Goal: Task Accomplishment & Management: Manage account settings

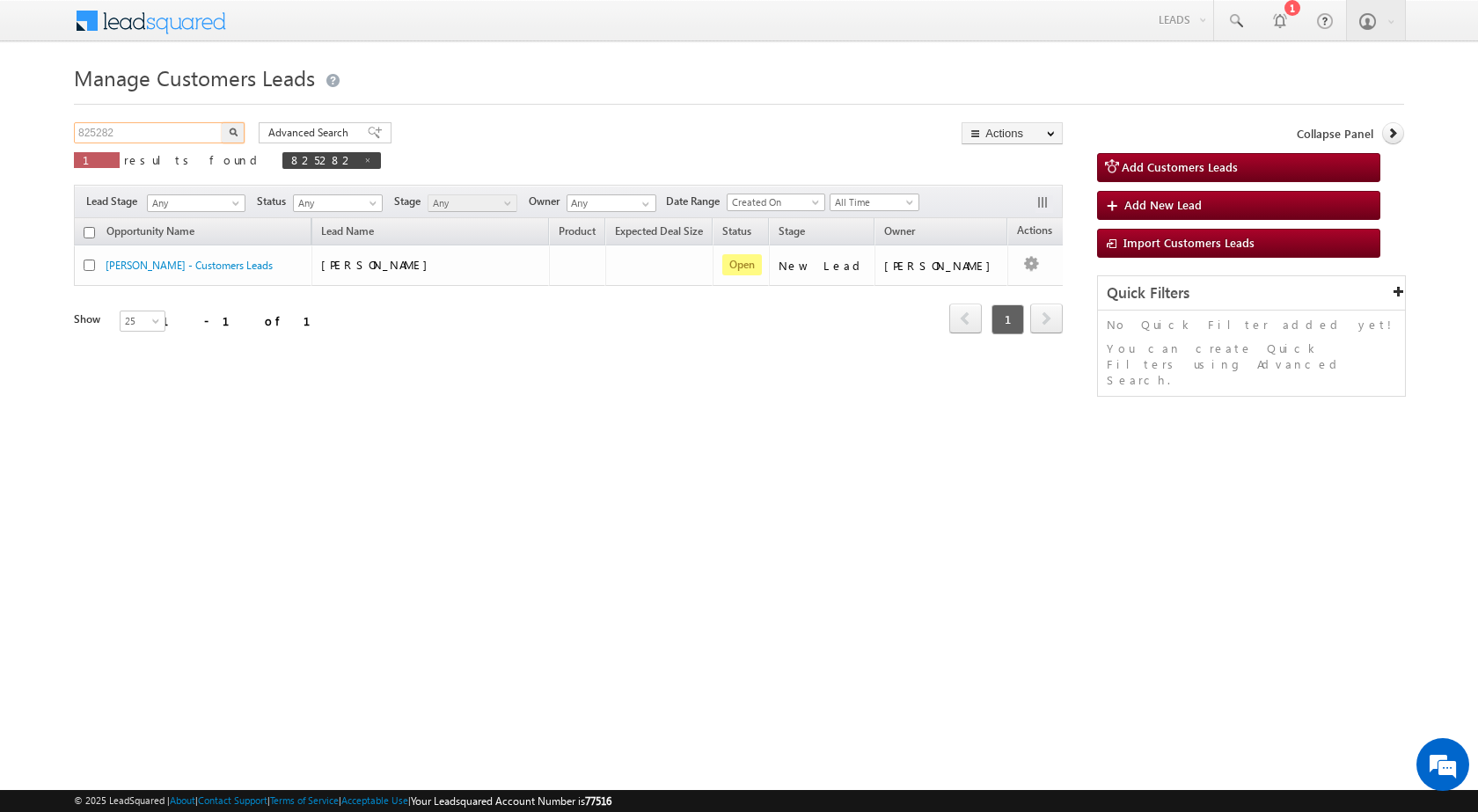
drag, startPoint x: 175, startPoint y: 136, endPoint x: 52, endPoint y: 122, distance: 123.8
click at [52, 122] on body "Menu Rubi Yadav sitar a7@ks erve." at bounding box center [739, 249] width 1478 height 499
paste input "7314"
type input "873142"
click at [235, 124] on button "button" at bounding box center [233, 133] width 23 height 21
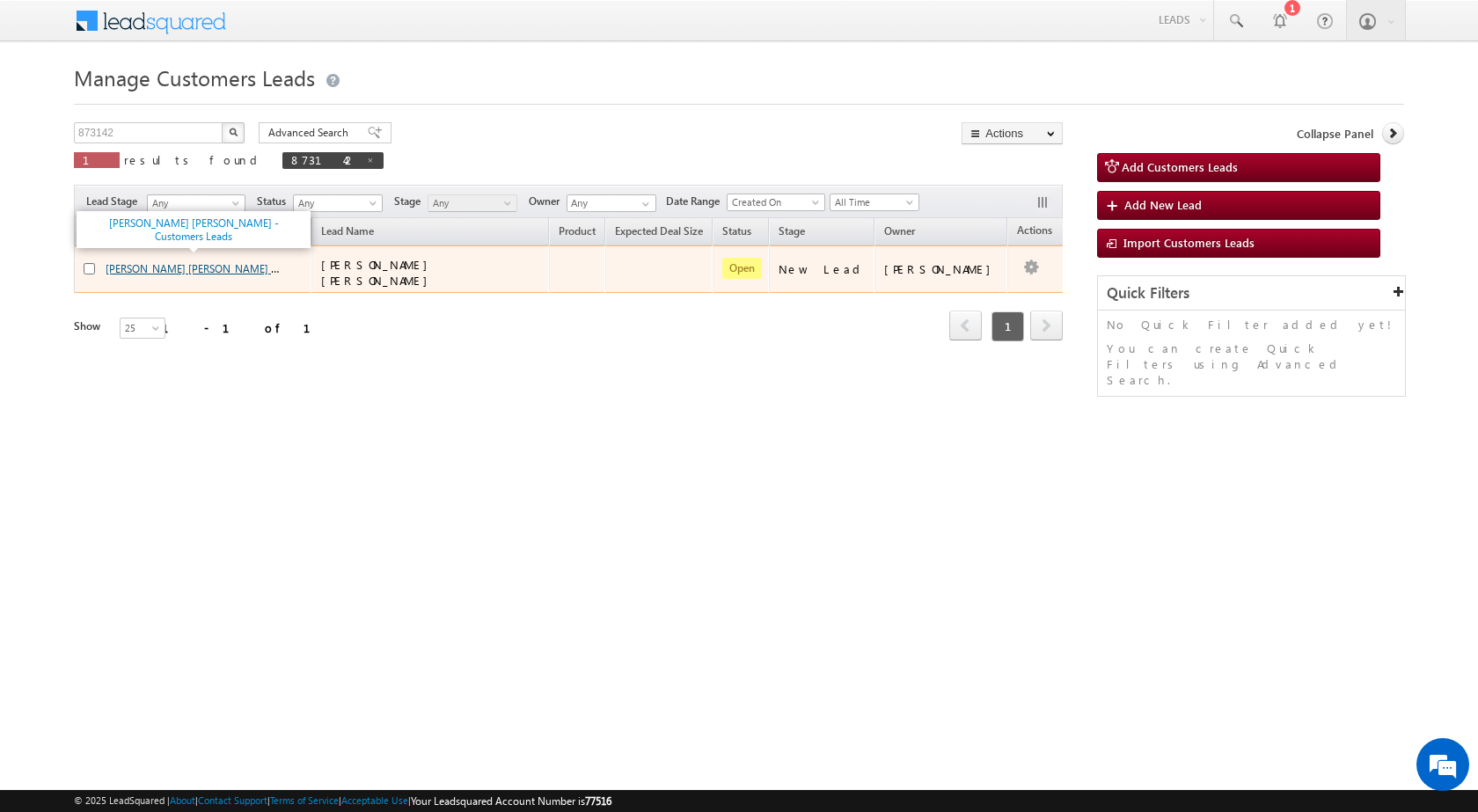
click at [171, 264] on link "SEEMA KANWAR MAGAN SINGH - Customers Leads" at bounding box center [230, 268] width 250 height 15
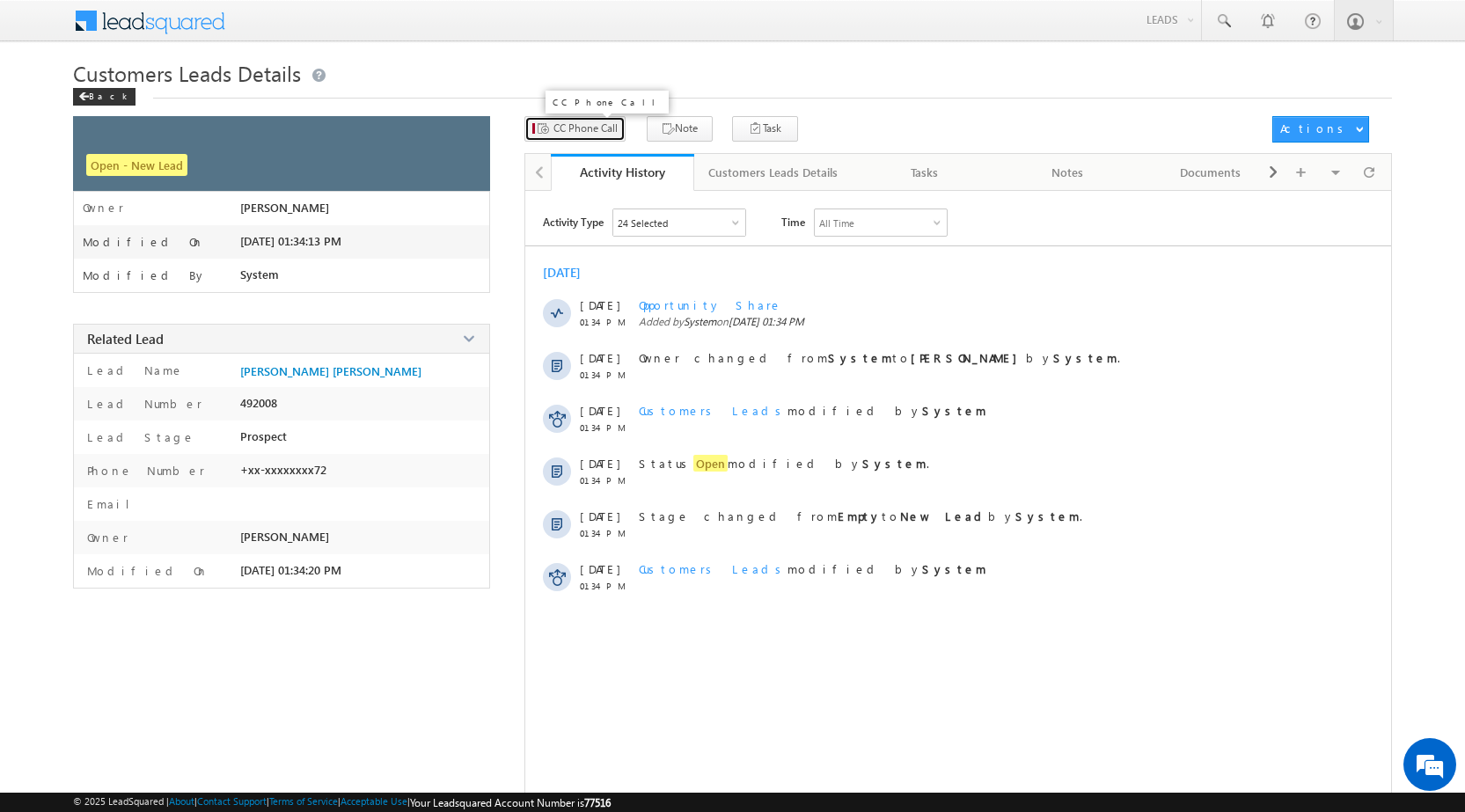
click at [606, 134] on span "CC Phone Call" at bounding box center [585, 128] width 64 height 15
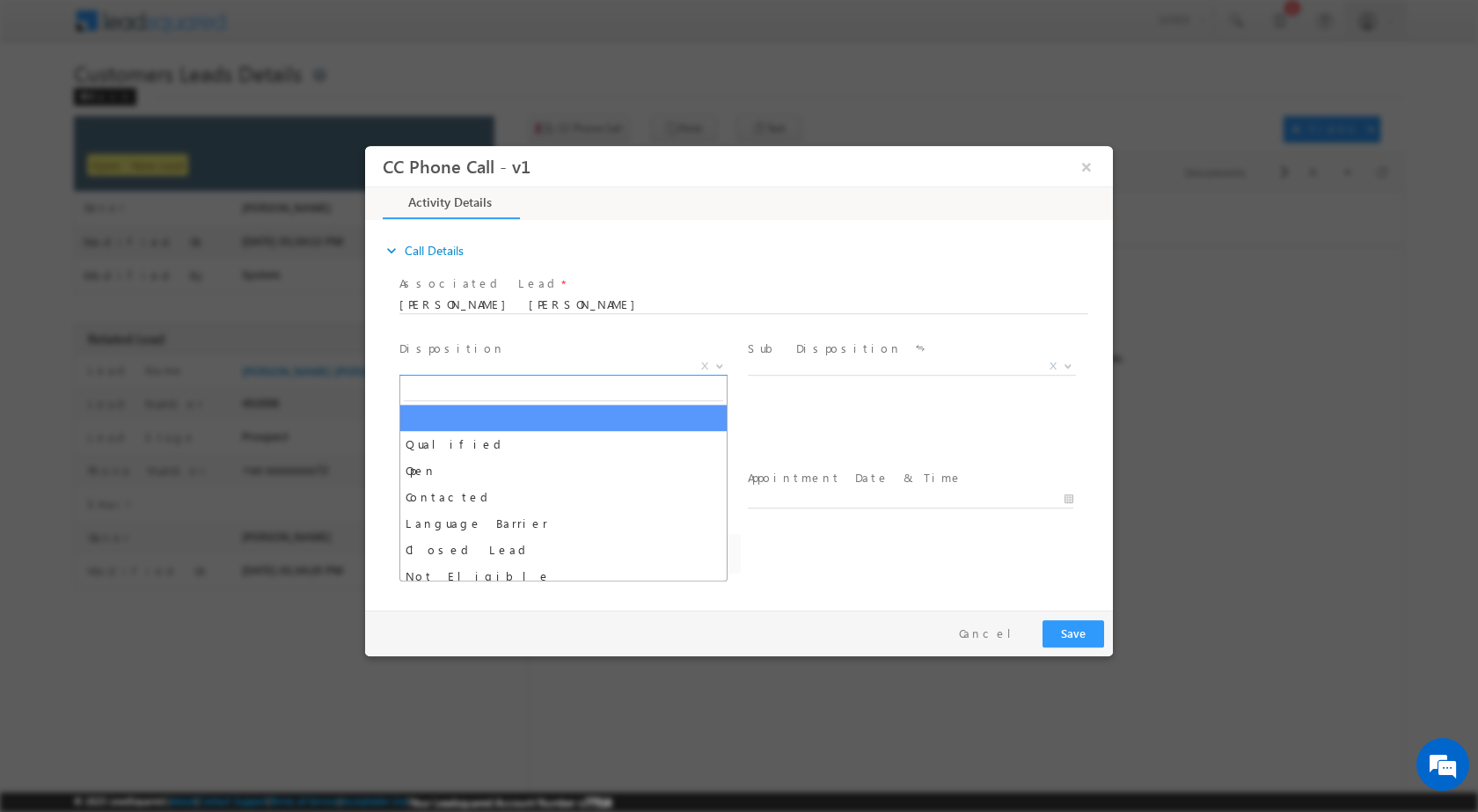
click at [715, 363] on b at bounding box center [720, 364] width 11 height 6
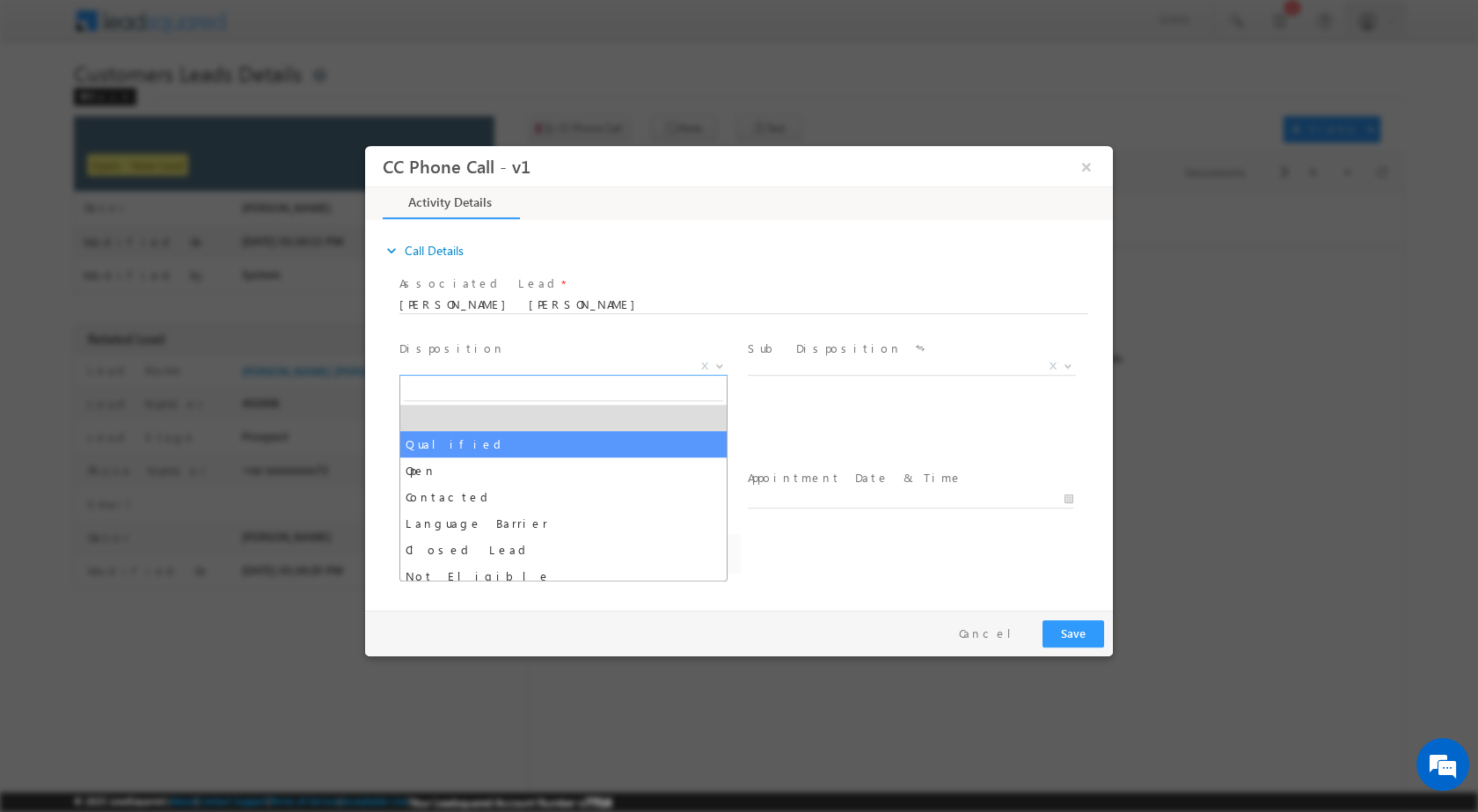
select select "Qualified"
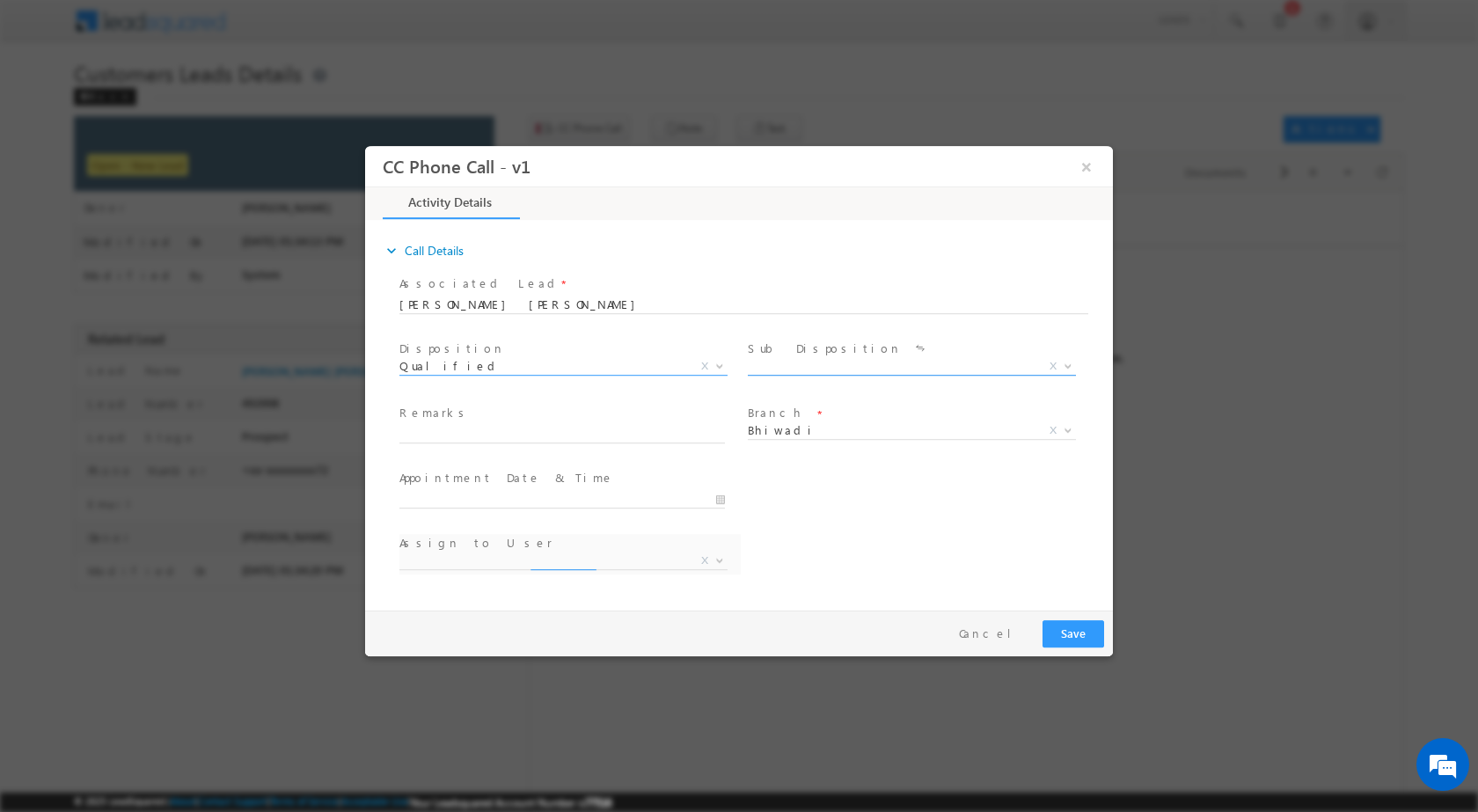
select select "[EMAIL_ADDRESS][DOMAIN_NAME]"
click at [1050, 364] on span "X" at bounding box center [1054, 364] width 7 height 15
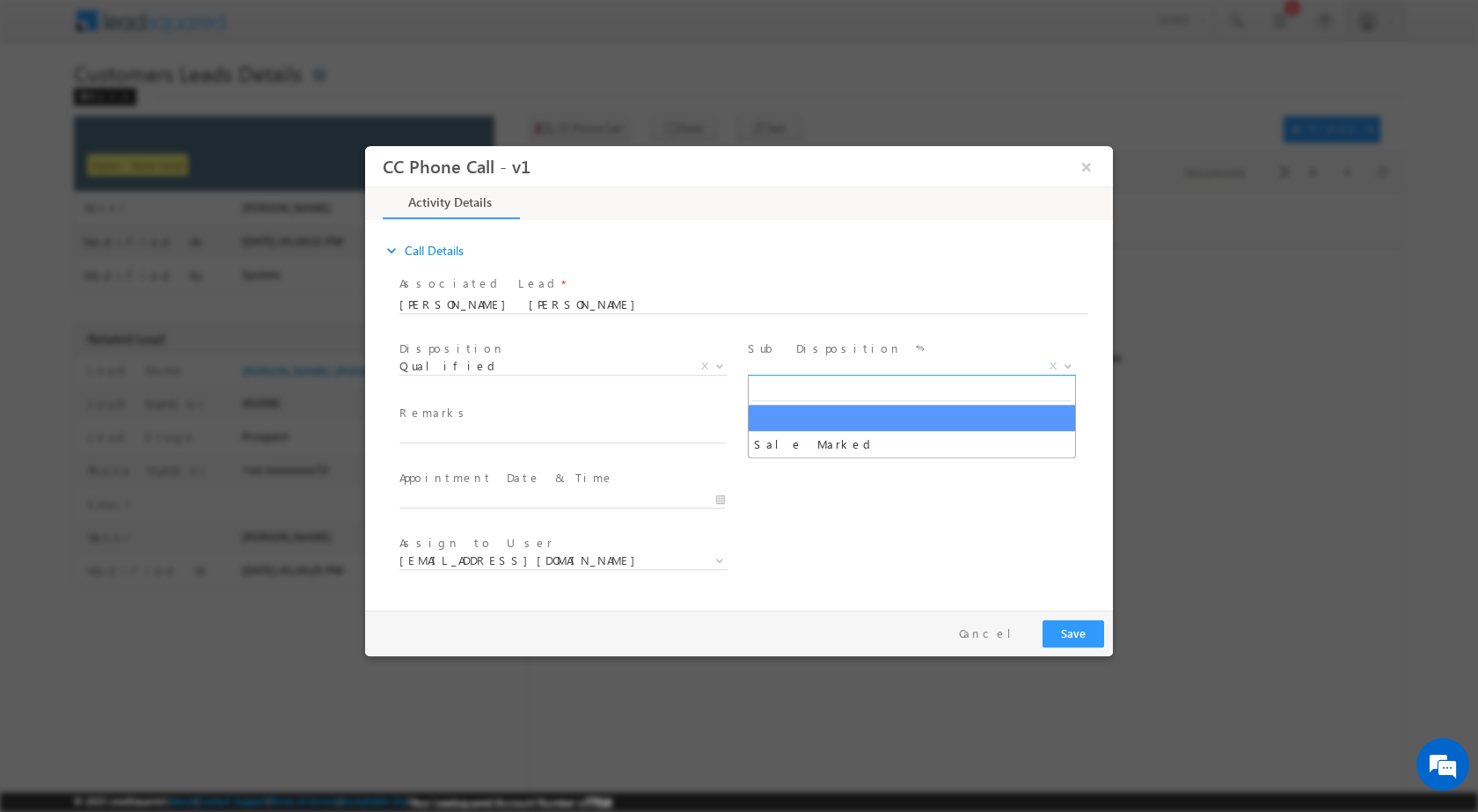
click at [1072, 365] on b at bounding box center [1068, 364] width 11 height 6
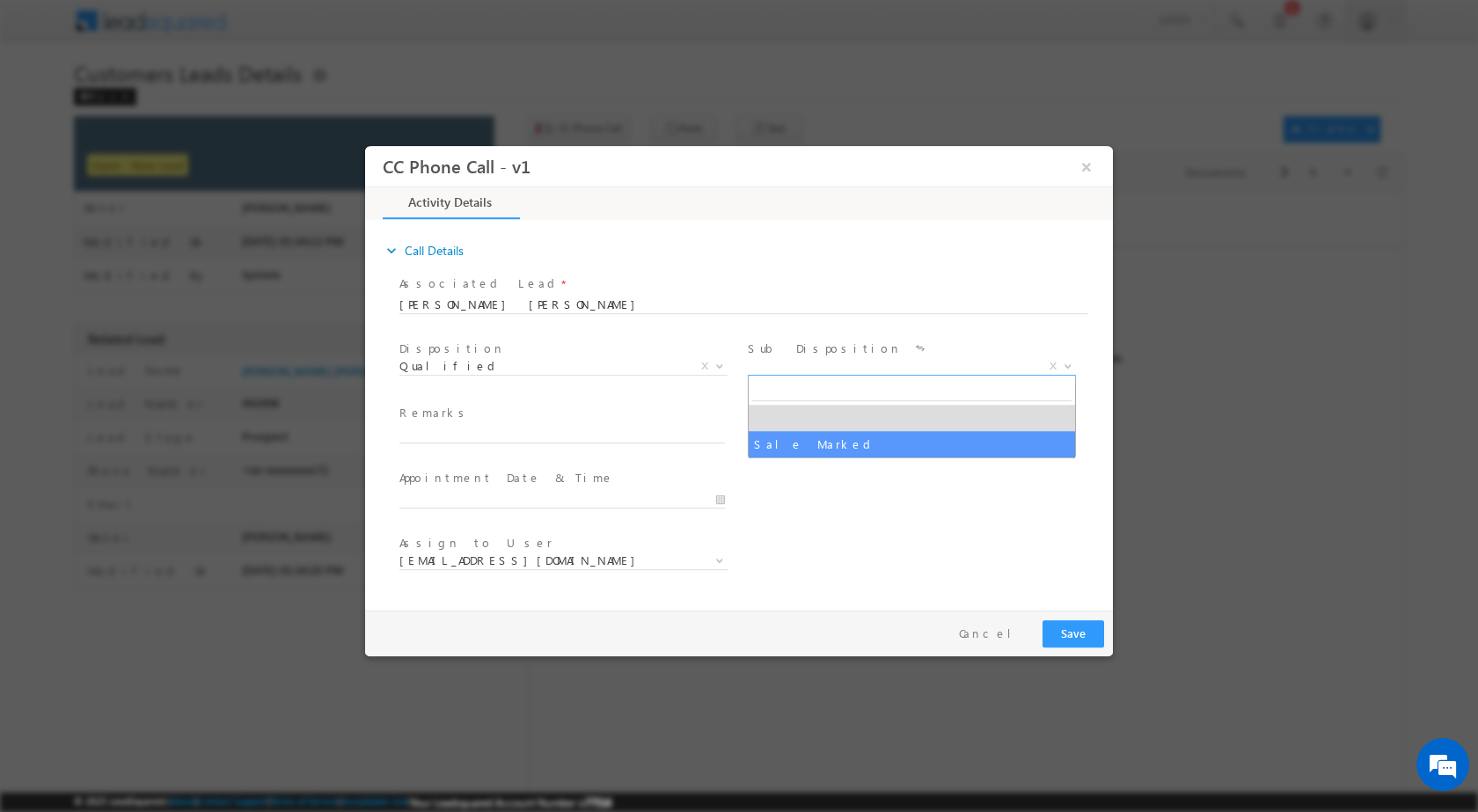
select select "Sale Marked"
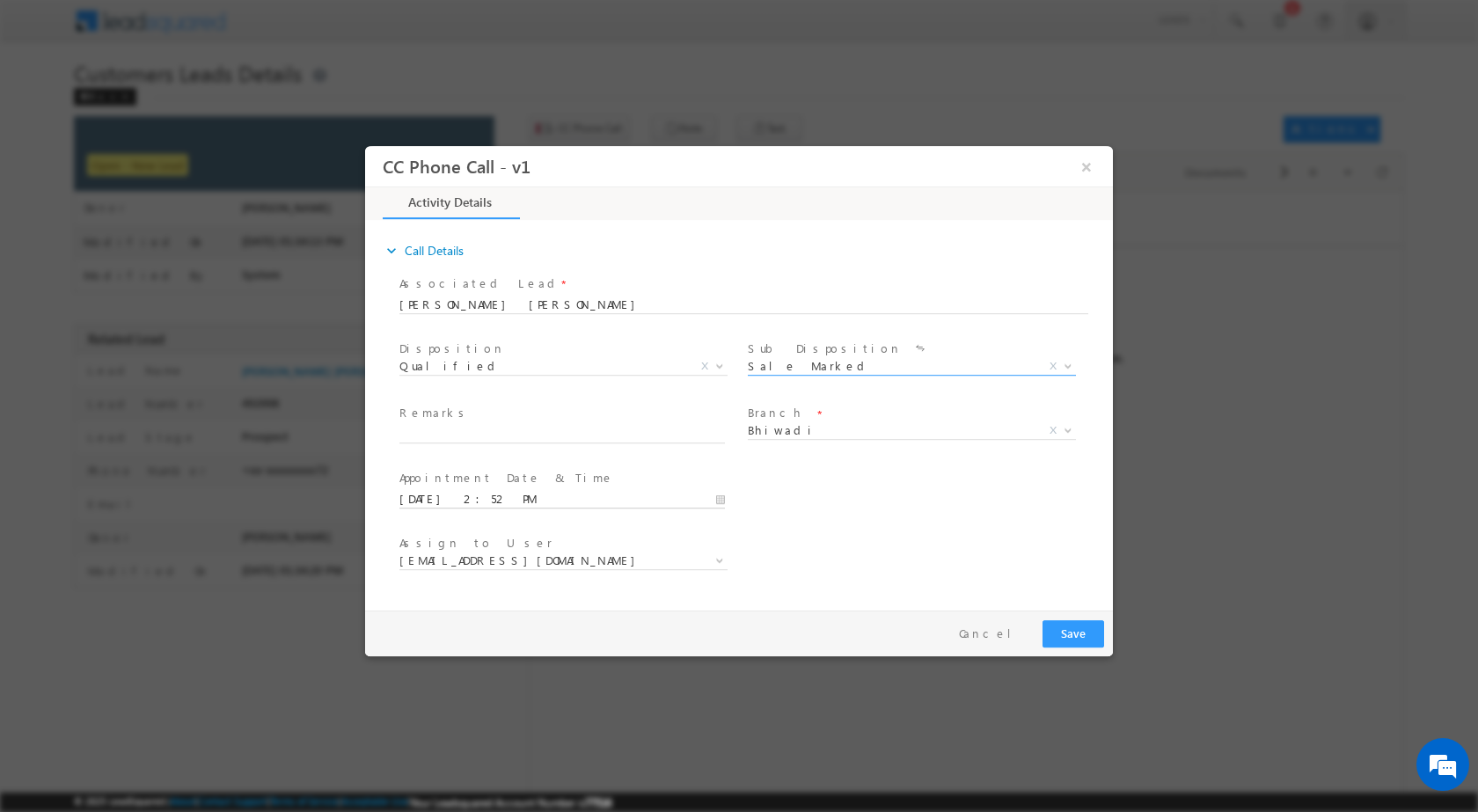
click at [719, 496] on input "[DATE] 2:52 PM" at bounding box center [562, 499] width 325 height 17
type input "[DATE] 2:52 PM"
type input "12"
type input "[DATE] 12:52 PM"
click at [526, 468] on div "52" at bounding box center [512, 476] width 73 height 26
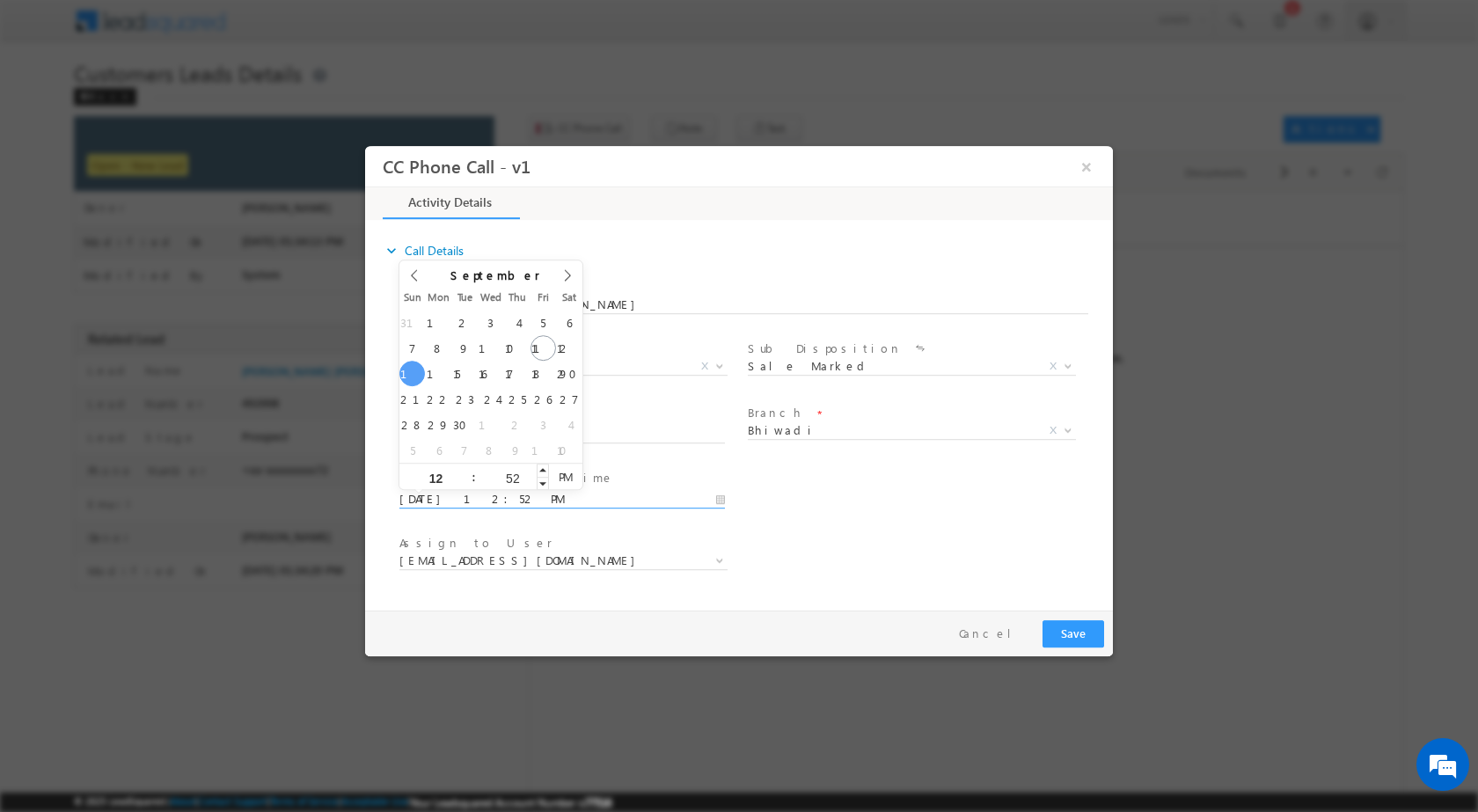
click at [521, 480] on input "52" at bounding box center [512, 477] width 73 height 12
type input "00"
type input "[DATE] 12:00 PM"
click at [931, 500] on div "User Branch * Appointment Date & Time * [DATE] 12:00 PM" at bounding box center [755, 497] width 718 height 65
click at [719, 569] on span at bounding box center [718, 559] width 17 height 23
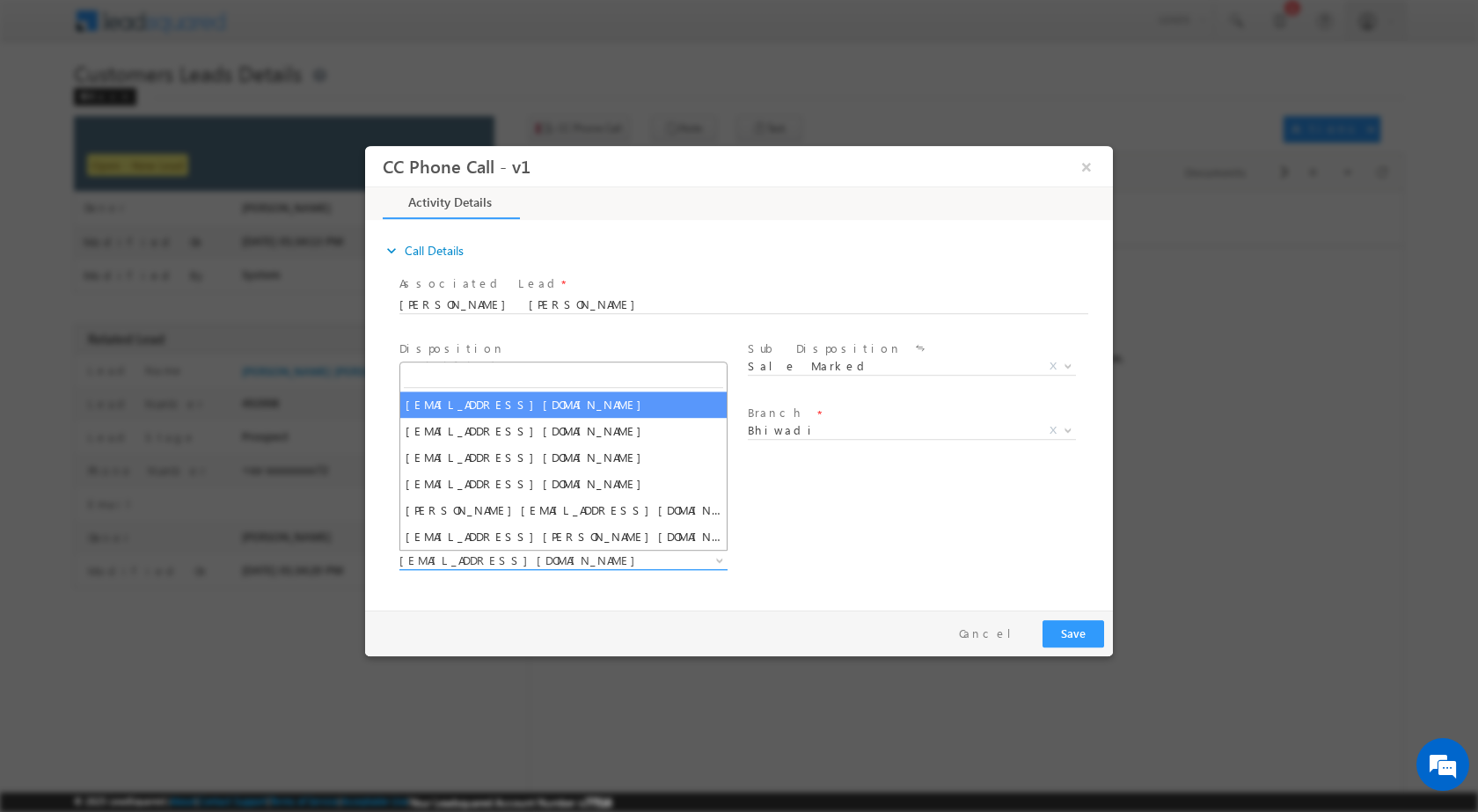
type input "[EMAIL_ADDRESS][PERSON_NAME][DOMAIN_NAME]"
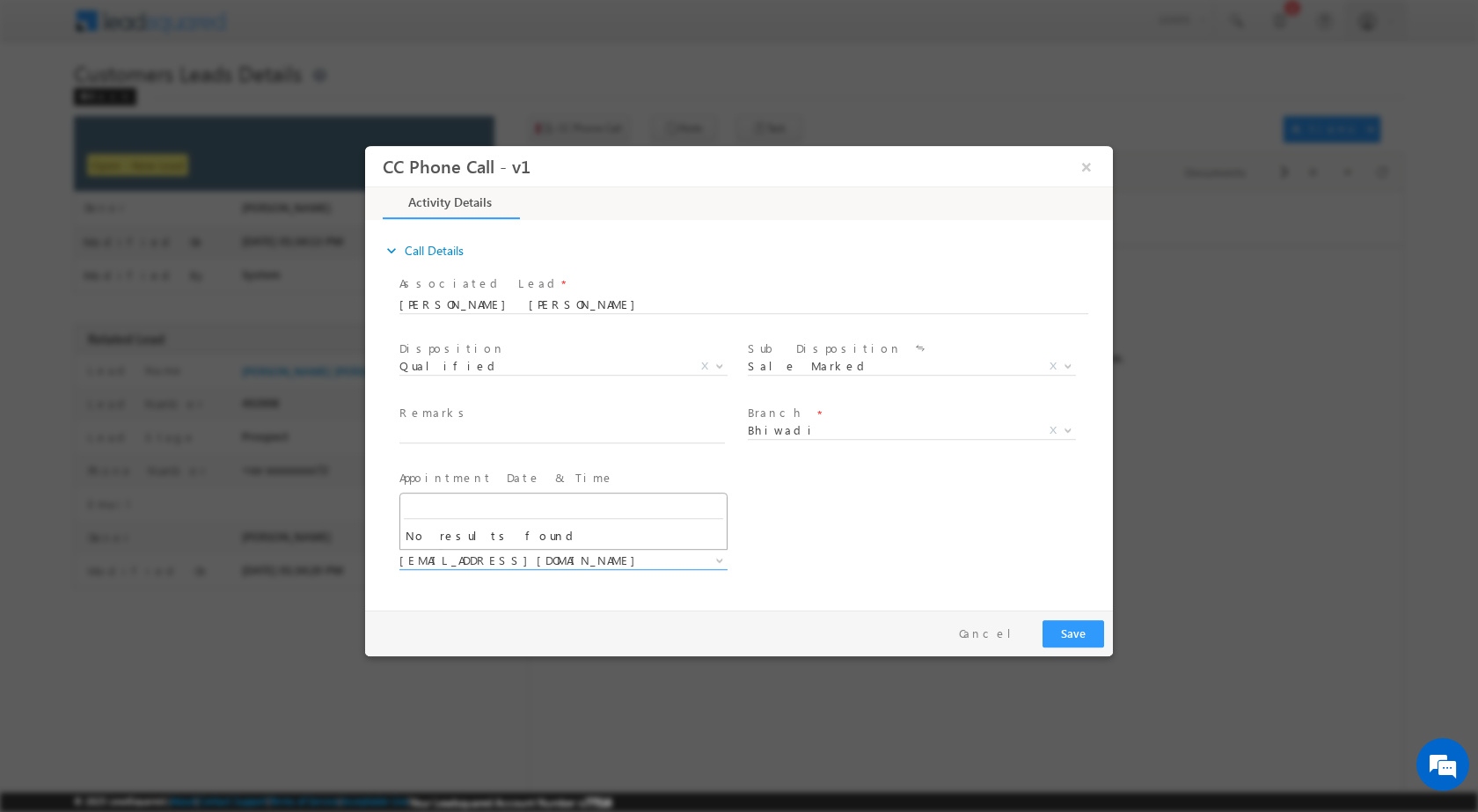
drag, startPoint x: 560, startPoint y: 589, endPoint x: 569, endPoint y: 600, distance: 14.2
click at [560, 589] on span at bounding box center [561, 581] width 324 height 19
click at [575, 436] on input "text" at bounding box center [562, 433] width 325 height 17
paste input "12/09-Customer name is [PERSON_NAME] Customer age is [DEMOGRAPHIC_DATA] yrs loa…"
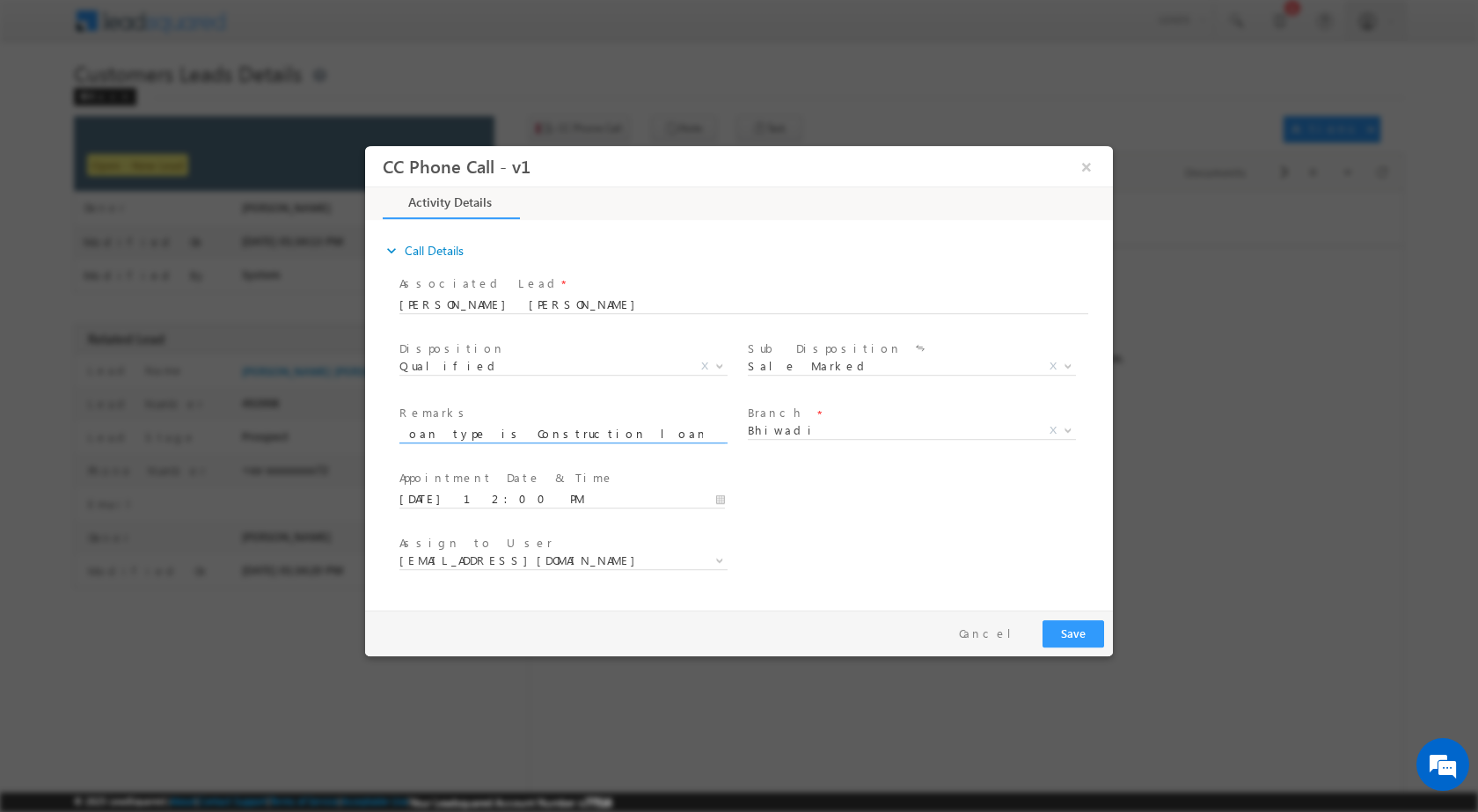
type input "12/09-Customer name is [PERSON_NAME] Customer age is [DEMOGRAPHIC_DATA] yrs loa…"
click at [1060, 639] on button "Save" at bounding box center [1074, 633] width 62 height 27
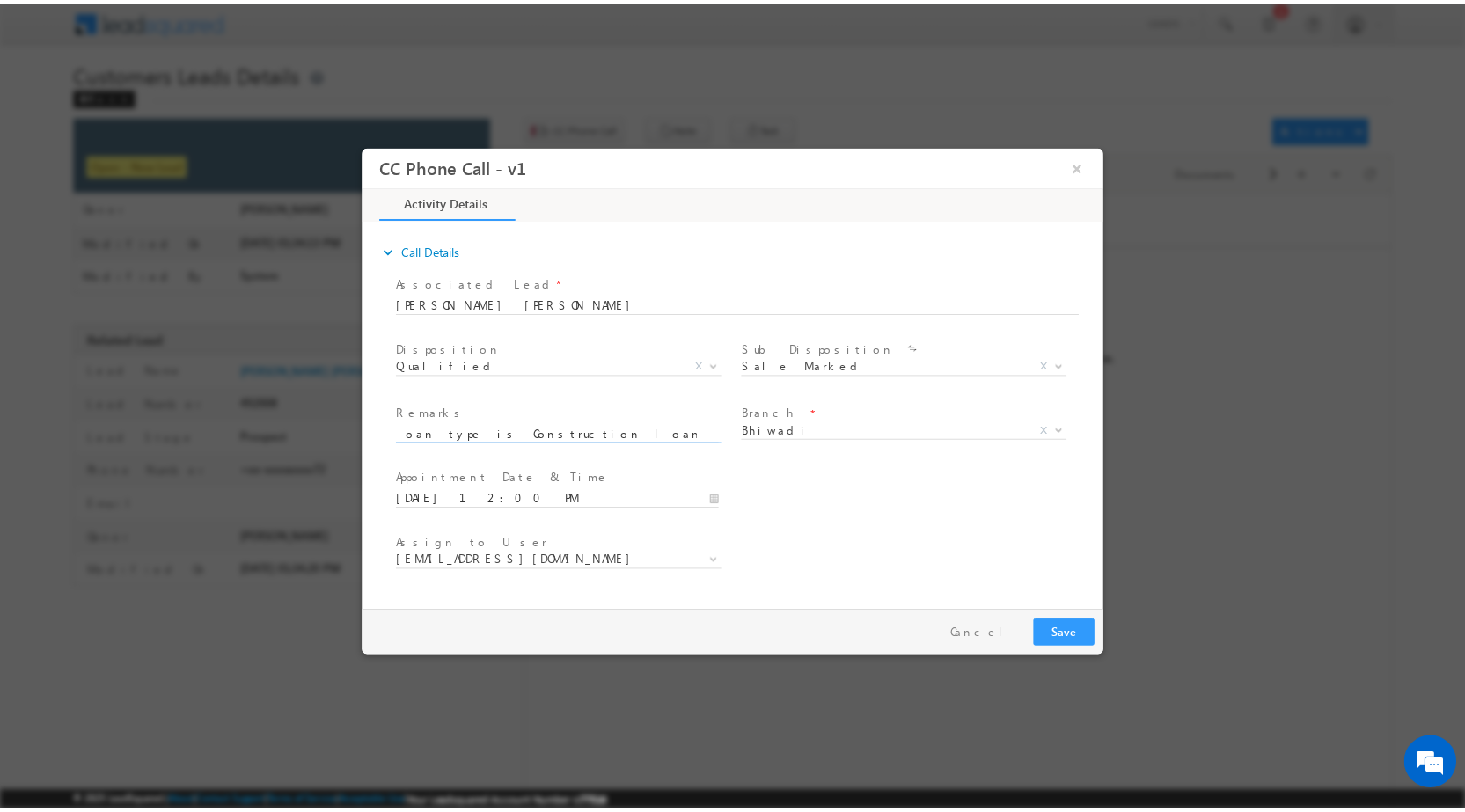
scroll to position [0, 0]
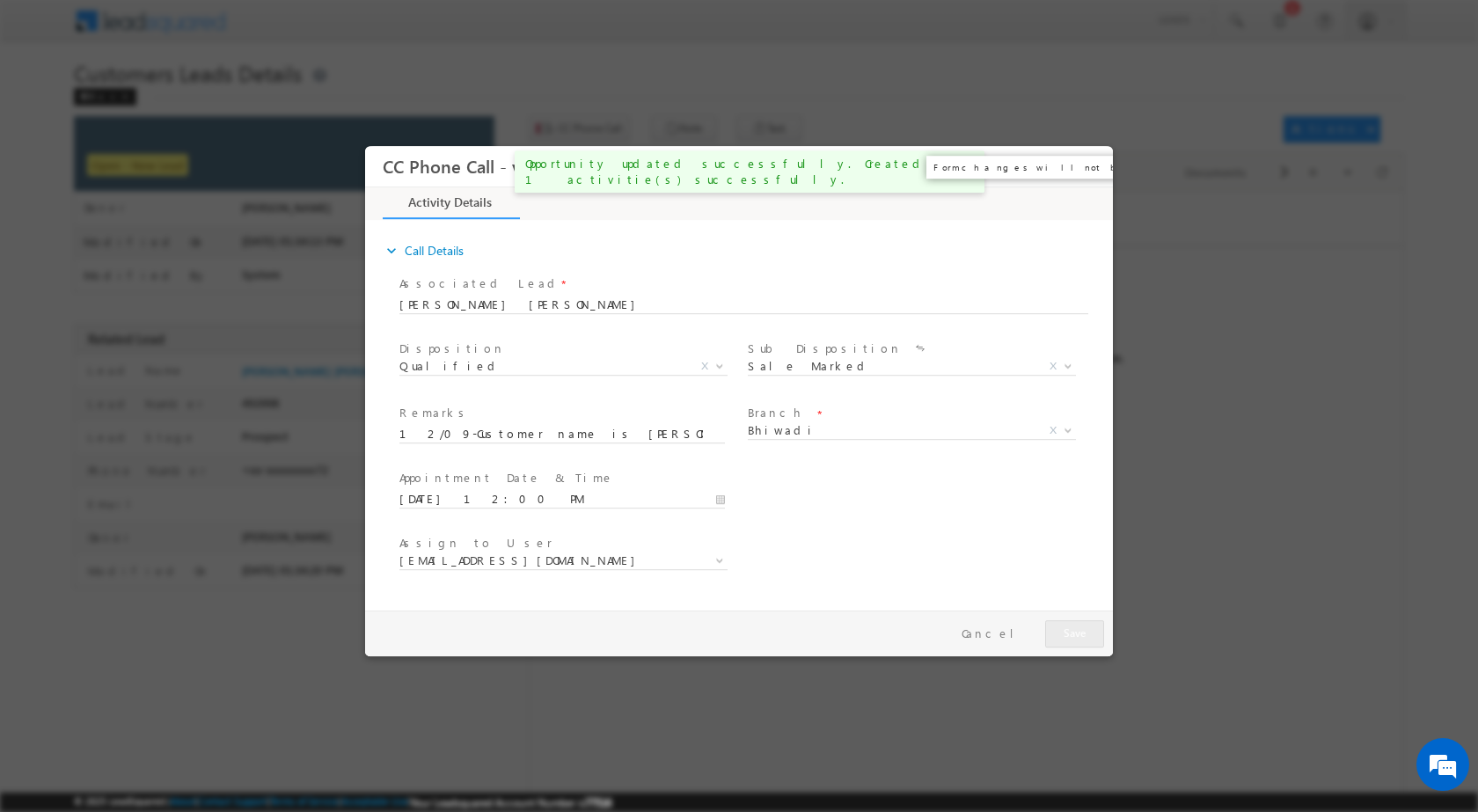
click at [1083, 169] on button "×" at bounding box center [1086, 166] width 30 height 33
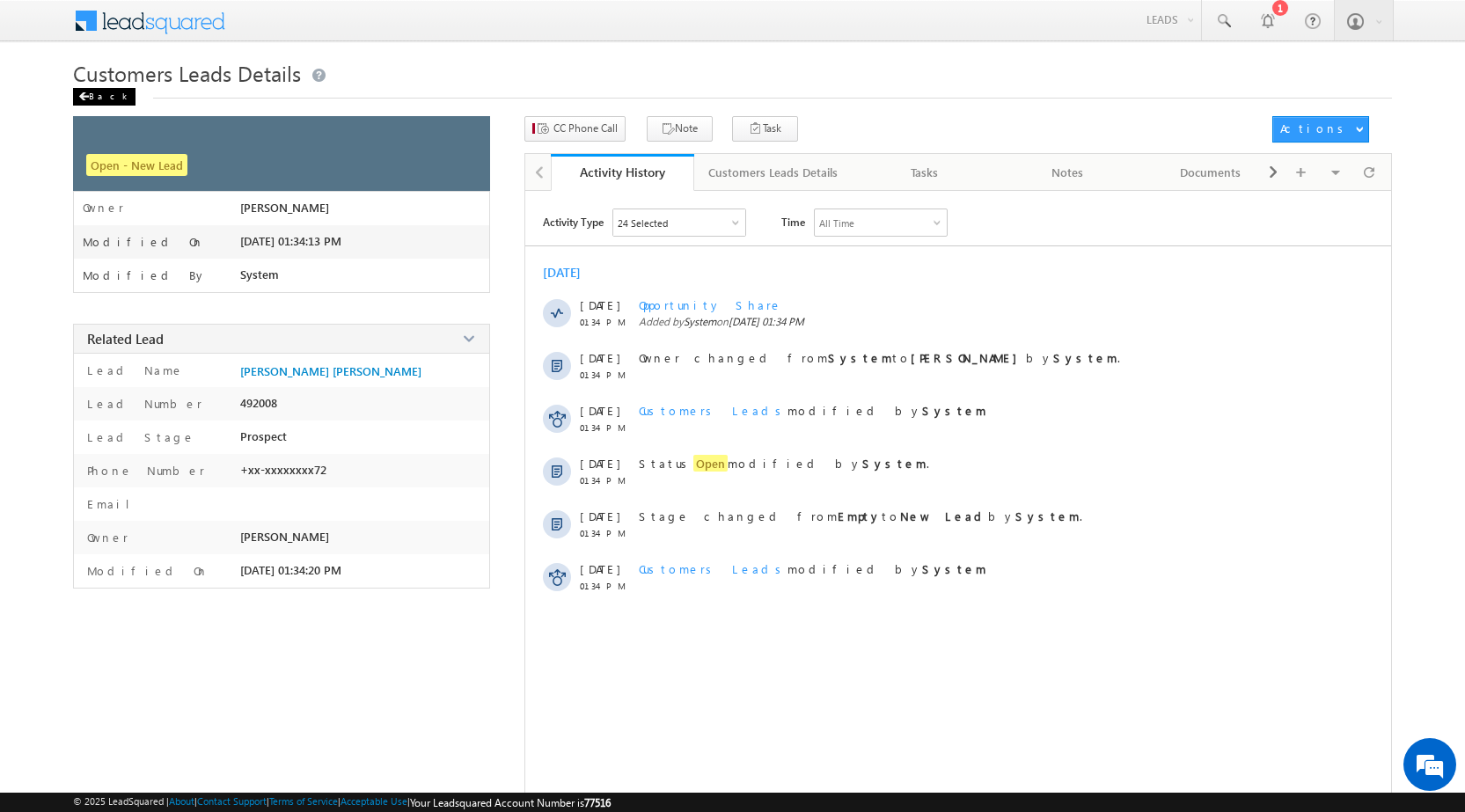
click at [94, 98] on div "Back" at bounding box center [104, 96] width 63 height 17
click at [97, 94] on div "Back" at bounding box center [104, 96] width 63 height 17
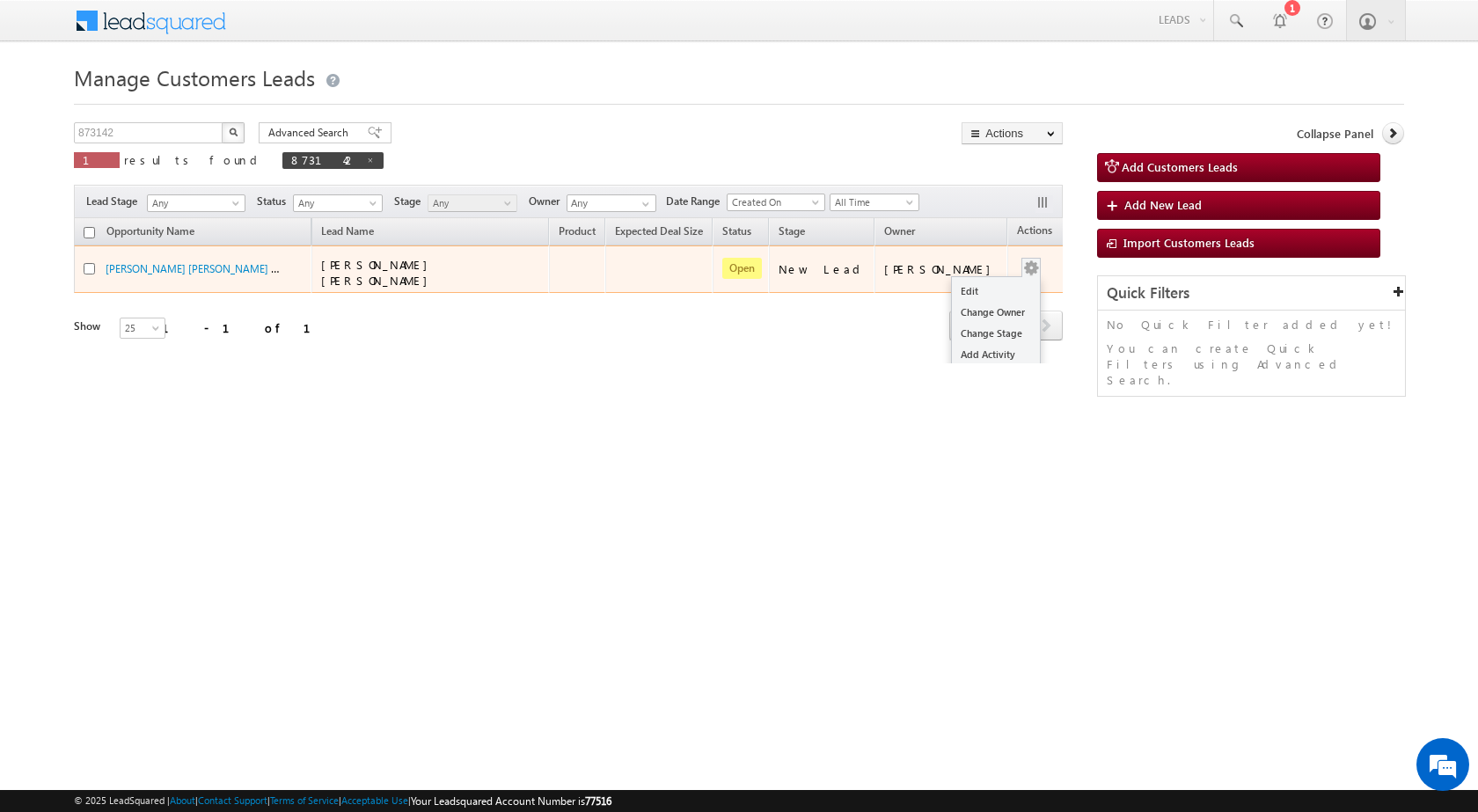
click at [1023, 267] on button "button" at bounding box center [1031, 268] width 17 height 17
click at [989, 281] on link "Edit" at bounding box center [996, 291] width 88 height 21
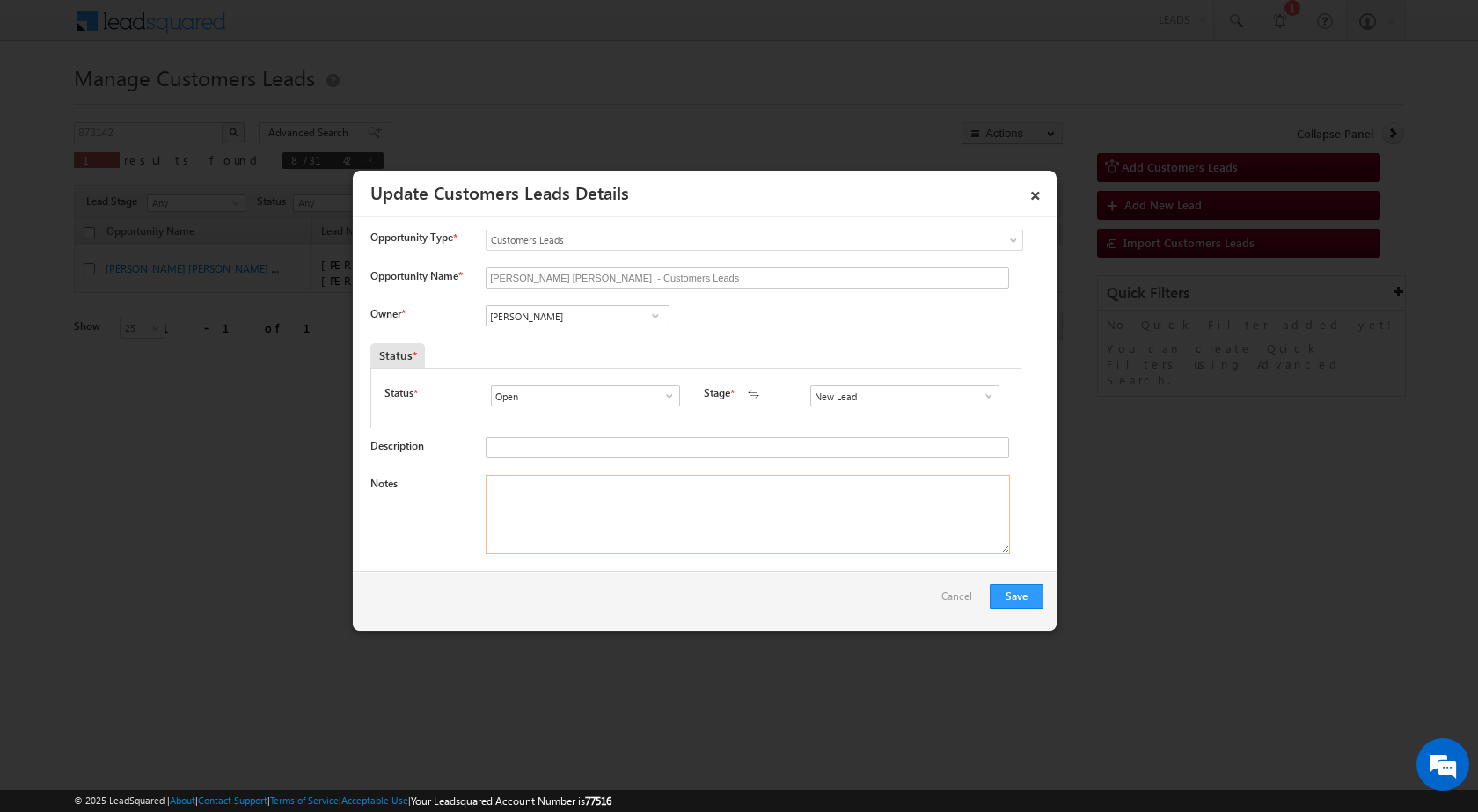
click at [660, 490] on textarea "Notes" at bounding box center [748, 514] width 524 height 79
paste textarea "12/09-Customer name is MAGAN SINGH Customer age is 38 yrs loan type is Construc…"
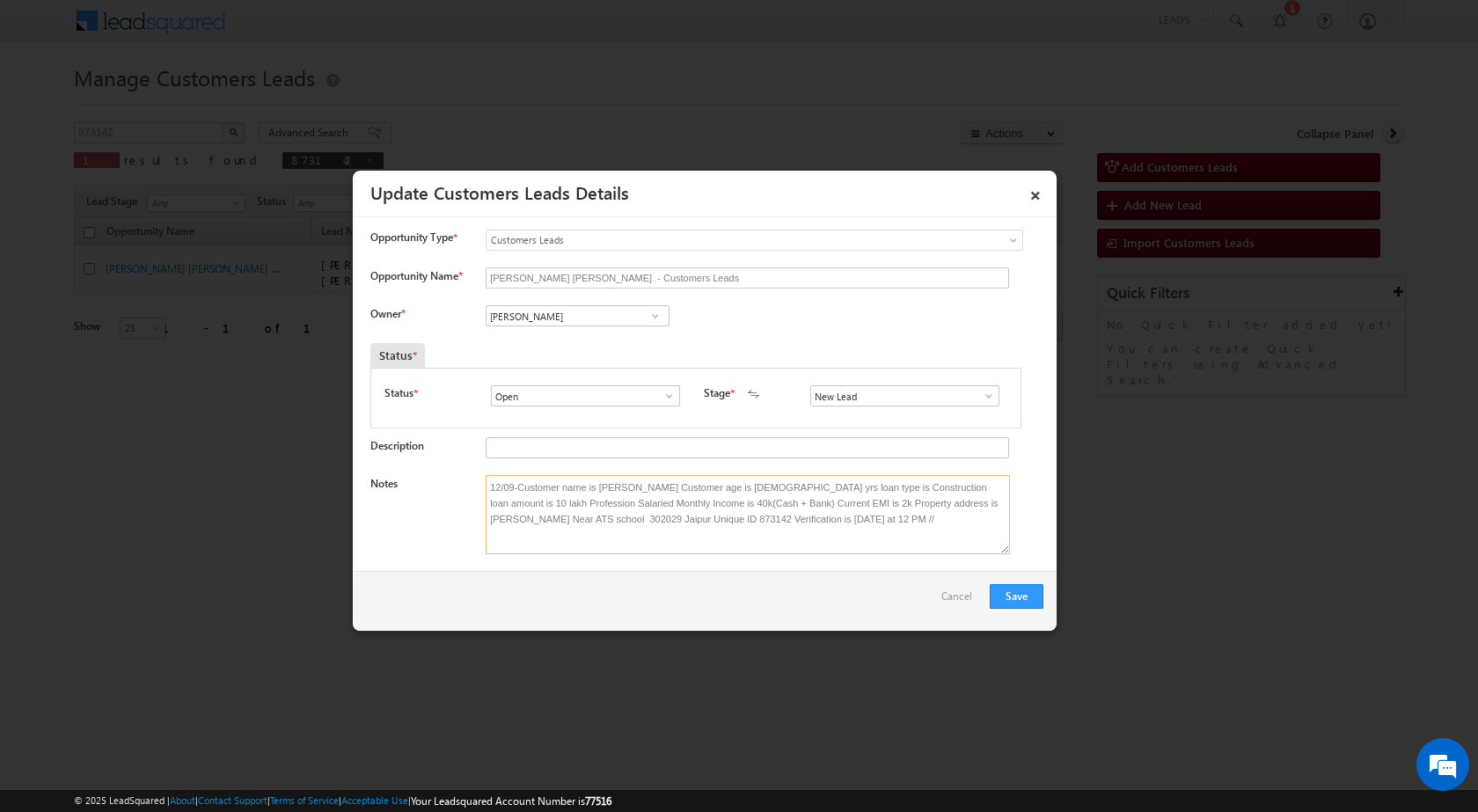
type textarea "12/09-Customer name is MAGAN SINGH Customer age is 38 yrs loan type is Construc…"
click at [659, 312] on span at bounding box center [655, 315] width 17 height 14
paste input "[EMAIL_ADDRESS][PERSON_NAME][DOMAIN_NAME]"
click at [577, 332] on link "Santosh Kanwer santosh.kanwer@sgrlimited.in" at bounding box center [578, 342] width 184 height 34
type input "Santosh Kanwer"
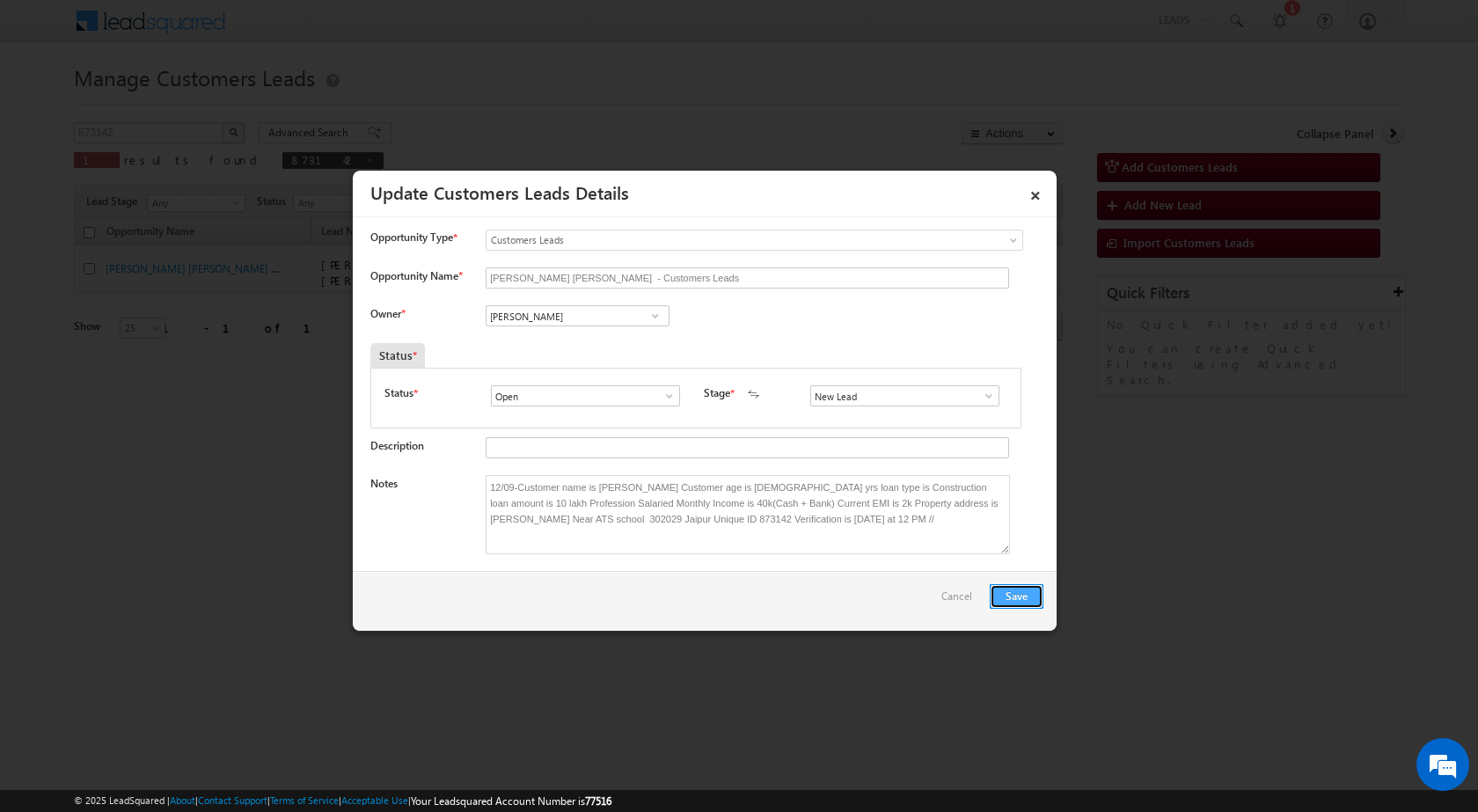
click at [1016, 592] on button "Save" at bounding box center [1017, 596] width 54 height 25
